Goal: Task Accomplishment & Management: Complete application form

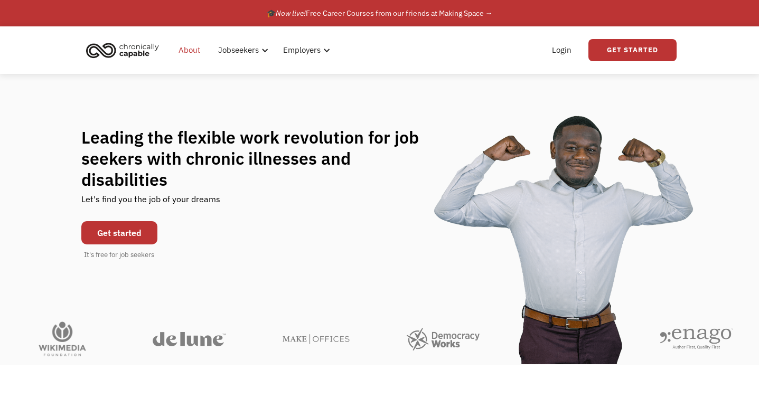
click at [191, 46] on link "About" at bounding box center [189, 50] width 34 height 34
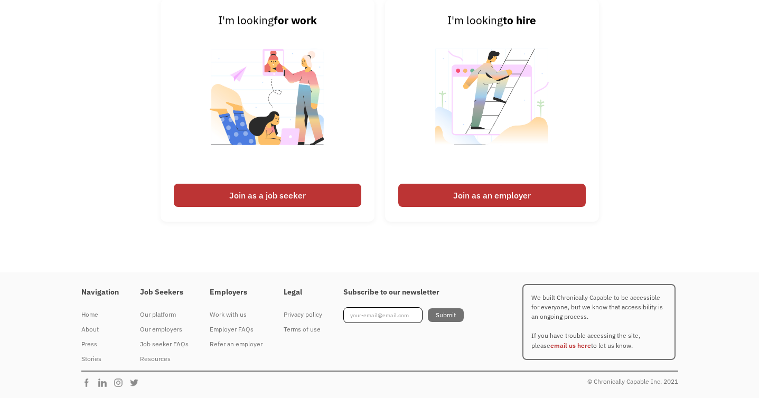
scroll to position [1644, 0]
click at [253, 193] on div "Join as a job seeker" at bounding box center [267, 195] width 187 height 23
click at [258, 197] on div "Join as a job seeker" at bounding box center [267, 195] width 187 height 23
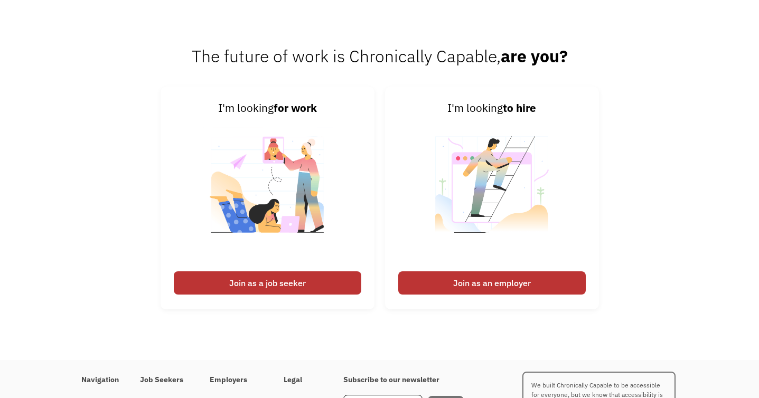
scroll to position [1546, 0]
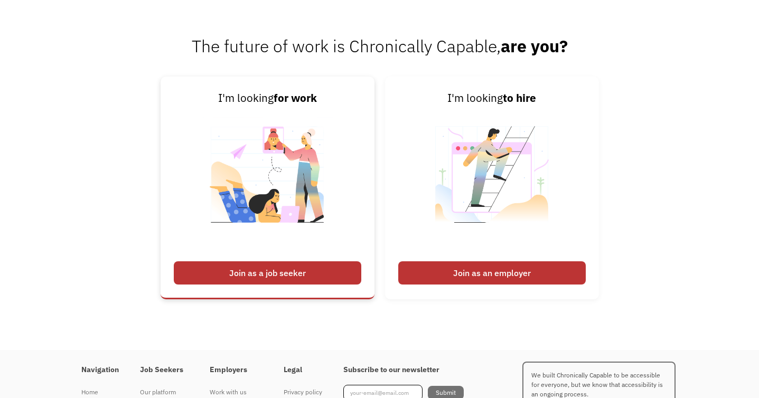
click at [258, 282] on div "Join as a job seeker" at bounding box center [267, 272] width 187 height 23
click at [259, 285] on div "Join as a job seeker" at bounding box center [267, 272] width 187 height 23
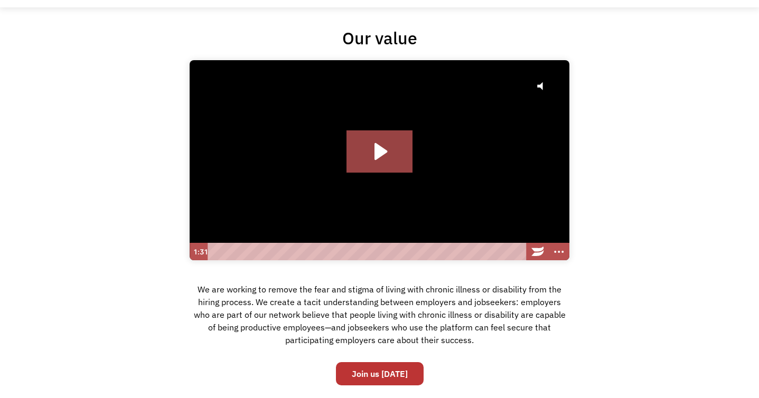
scroll to position [0, 0]
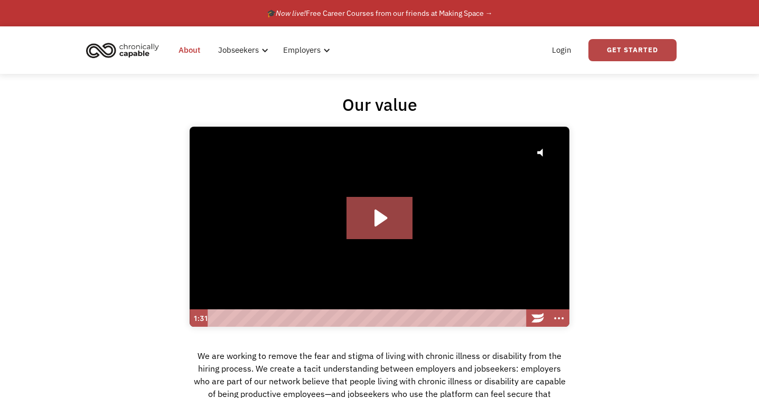
click at [626, 48] on link "Get Started" at bounding box center [632, 50] width 88 height 22
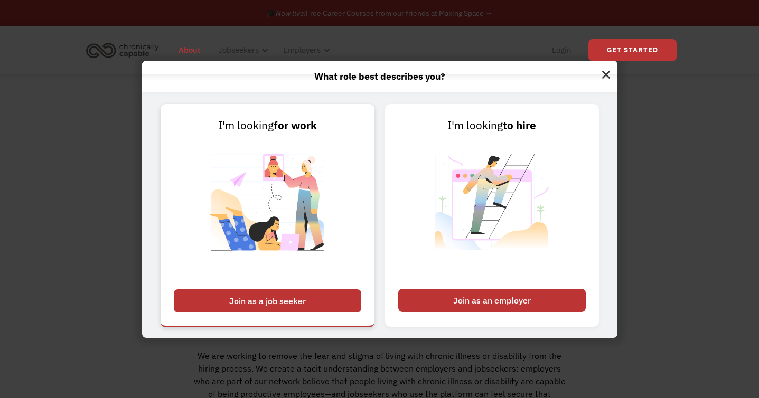
click at [272, 311] on div "Join as a job seeker" at bounding box center [267, 300] width 187 height 23
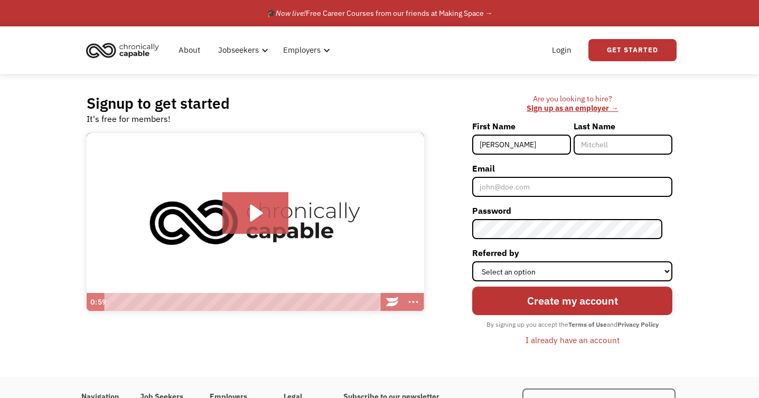
type input "Daniel"
type input "Spohr-Grimes"
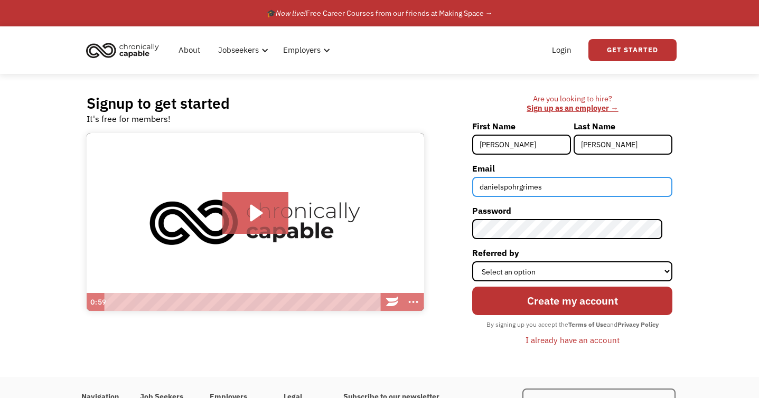
type input "danielspohrgrimes@gmail.com"
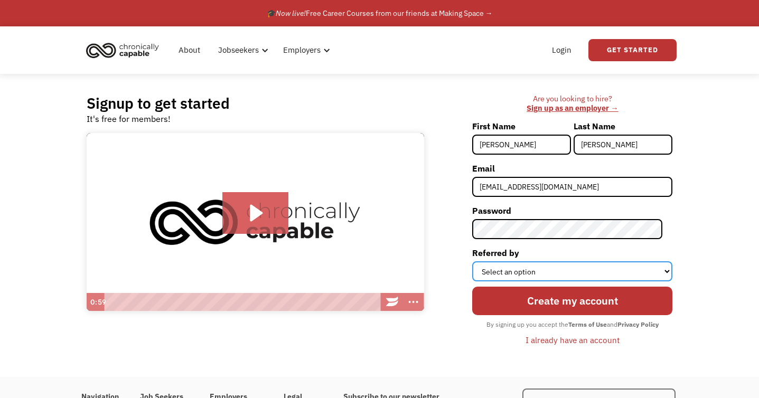
click at [595, 270] on select "Select an option Instagram Facebook Twitter Search Engine News Article Word of …" at bounding box center [572, 271] width 200 height 20
select select "Word of Mouth"
click at [482, 261] on select "Select an option Instagram Facebook Twitter Search Engine News Article Word of …" at bounding box center [572, 271] width 200 height 20
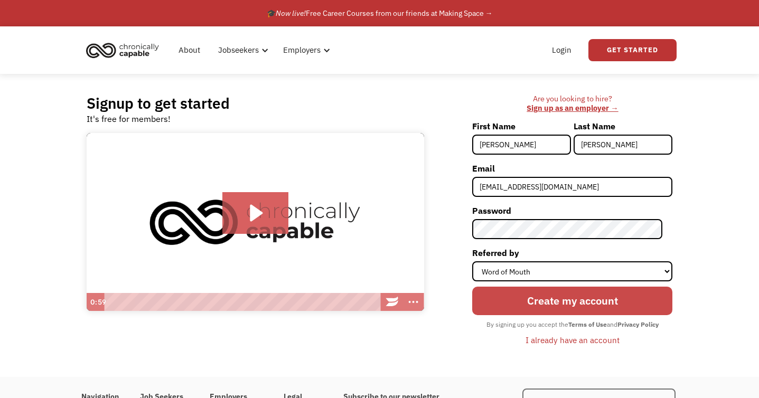
click at [586, 300] on input "Create my account" at bounding box center [572, 301] width 200 height 29
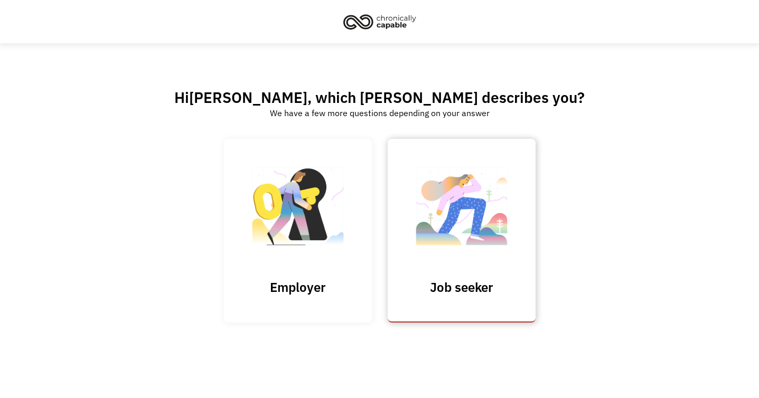
click at [482, 216] on img at bounding box center [462, 211] width 106 height 103
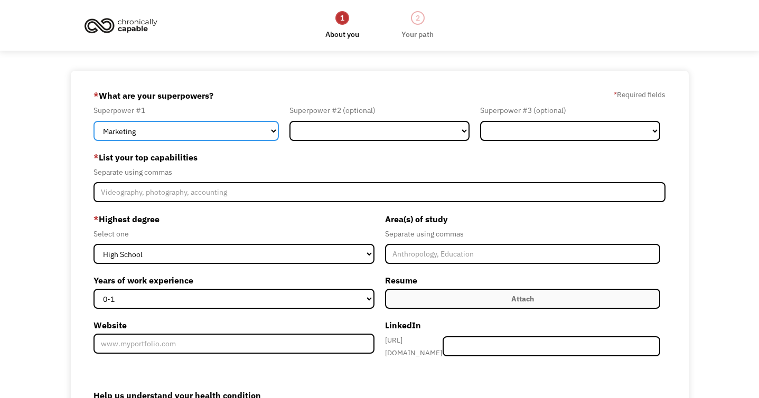
click at [145, 132] on select "Marketing Human Resources Finance Technology Operations Sales Industrial & Manu…" at bounding box center [185, 131] width 185 height 20
select select "Administration"
click at [93, 121] on select "Marketing Human Resources Finance Technology Operations Sales Industrial & Manu…" at bounding box center [185, 131] width 185 height 20
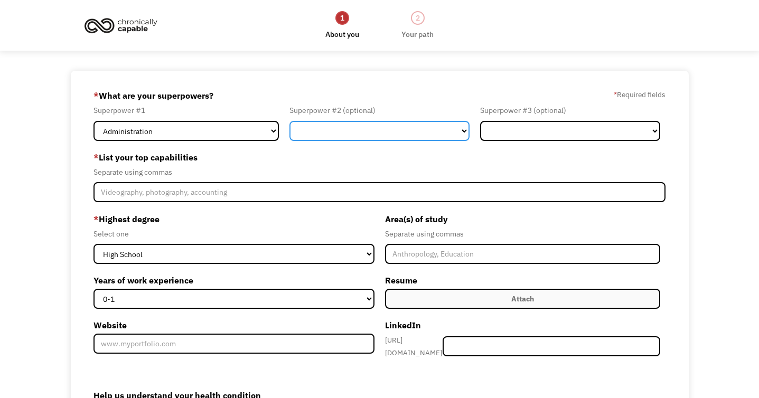
click at [382, 130] on select "Marketing Human Resources Finance Technology Operations Sales Industrial & Manu…" at bounding box center [379, 131] width 180 height 20
select select "Communications & Public Relations"
click at [289, 121] on select "Marketing Human Resources Finance Technology Operations Sales Industrial & Manu…" at bounding box center [379, 131] width 180 height 20
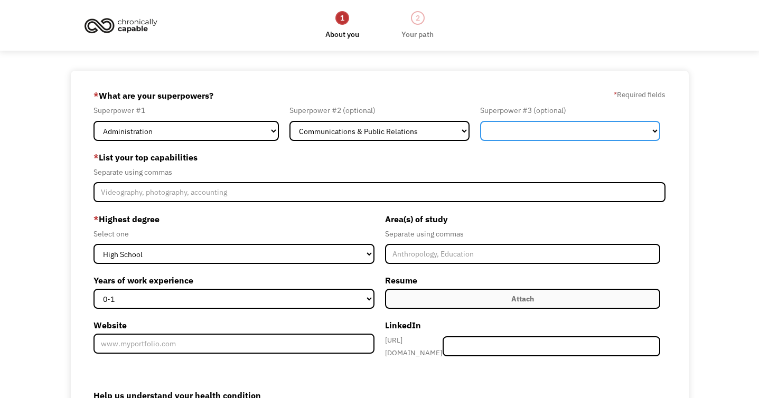
click at [567, 134] on select "Marketing Human Resources Finance Technology Operations Sales Industrial & Manu…" at bounding box center [570, 131] width 180 height 20
select select "Other"
click at [480, 121] on select "Marketing Human Resources Finance Technology Operations Sales Industrial & Manu…" at bounding box center [570, 131] width 180 height 20
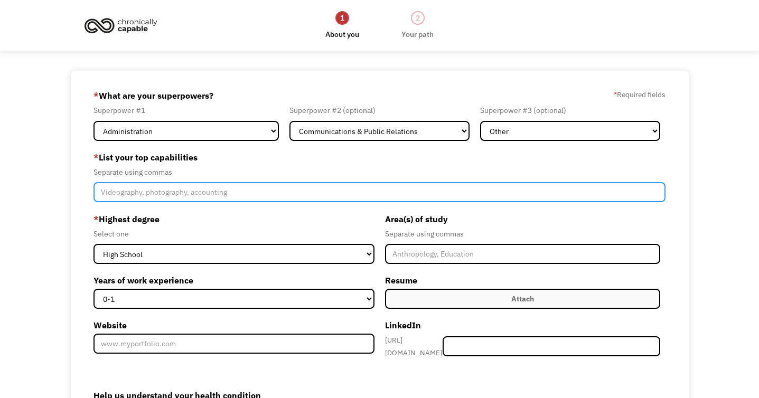
click at [241, 193] on input "Member-Create-Step1" at bounding box center [379, 192] width 572 height 20
type input "Event Management, Graphic Design, Executive Assistant,"
